Goal: Find specific page/section: Go to known website

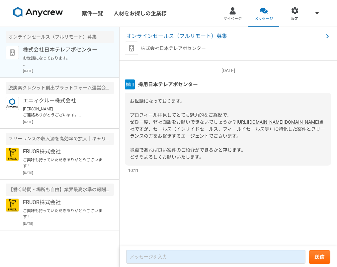
click at [85, 62] on p "お世話になっております。 プロフィール拝見してとても魅力的なご経歴で、 ぜひ一度、弊社面談をお願いできないでしょうか？ [URL][DOMAIN_NAME][…" at bounding box center [64, 61] width 82 height 12
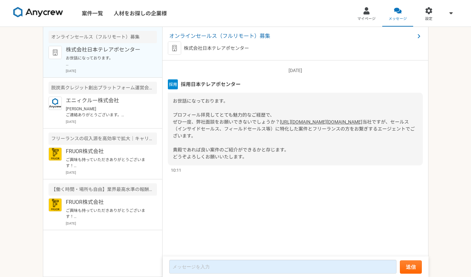
click at [280, 125] on link "[URL][DOMAIN_NAME][DOMAIN_NAME]" at bounding box center [321, 121] width 82 height 5
drag, startPoint x: 240, startPoint y: 84, endPoint x: 182, endPoint y: 83, distance: 58.2
click at [182, 83] on span "採用日本テレアポセンター" at bounding box center [211, 84] width 60 height 7
copy span "採用日本テレアポセンター"
